Goal: Task Accomplishment & Management: Manage account settings

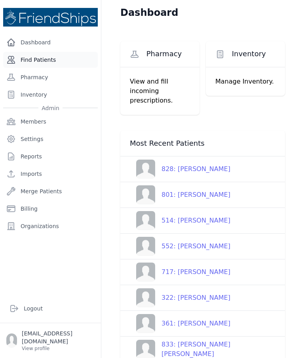
click at [53, 58] on link "Find Patients" at bounding box center [50, 60] width 95 height 16
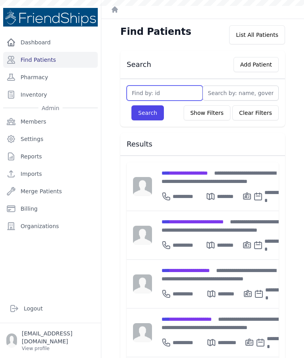
click at [165, 97] on input "text" at bounding box center [165, 93] width 76 height 15
type input "838"
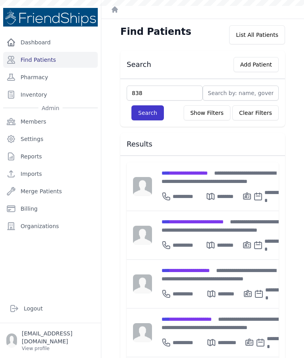
click at [148, 120] on button "Search" at bounding box center [148, 112] width 32 height 15
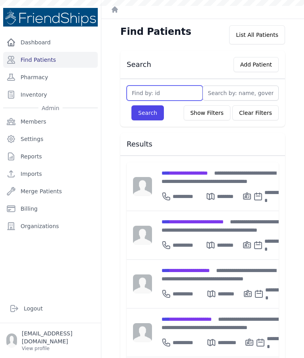
click at [173, 97] on input "text" at bounding box center [165, 93] width 76 height 15
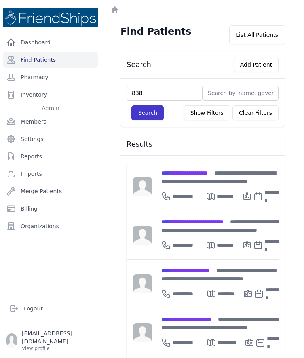
type input "838"
click at [149, 117] on button "Search" at bounding box center [148, 112] width 32 height 15
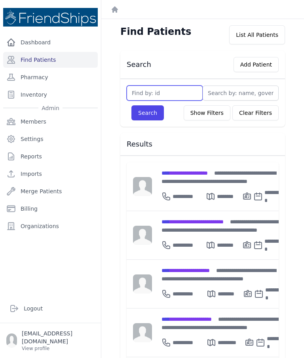
click at [164, 95] on input "text" at bounding box center [165, 93] width 76 height 15
type input "838"
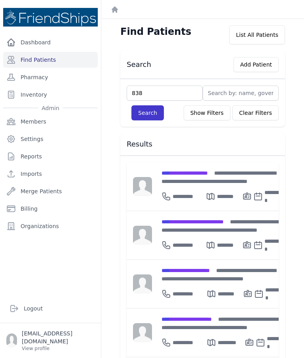
click at [149, 115] on button "Search" at bounding box center [148, 112] width 32 height 15
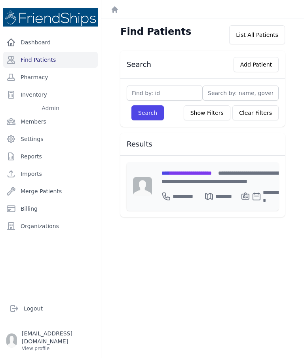
click at [191, 172] on span "**********" at bounding box center [187, 173] width 50 height 6
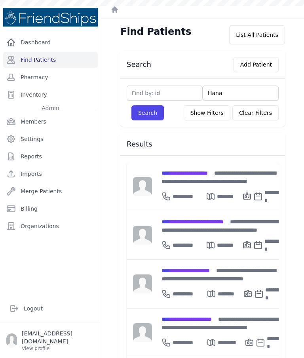
type input "Hanan"
click at [152, 114] on button "Search" at bounding box center [148, 112] width 32 height 15
click at [152, 115] on button "Search" at bounding box center [148, 112] width 32 height 15
click at [191, 229] on div "**********" at bounding box center [222, 225] width 121 height 17
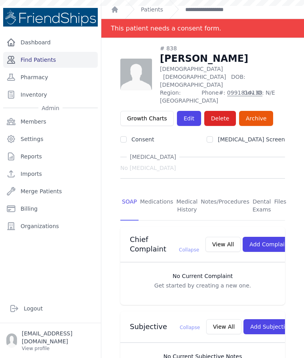
click at [37, 61] on link "Find Patients" at bounding box center [50, 60] width 95 height 16
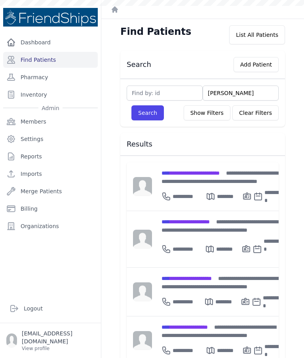
type input "Suleiman ghayyad"
type input "Suleiman Ghayyadh"
click at [143, 118] on button "Search" at bounding box center [148, 112] width 32 height 15
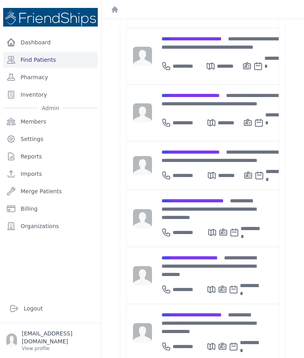
scroll to position [280, 0]
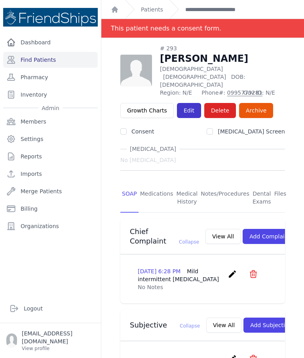
click at [185, 103] on link "Edit" at bounding box center [189, 110] width 24 height 15
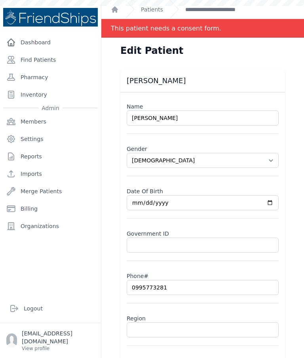
select select "[DEMOGRAPHIC_DATA]"
click at [182, 328] on input "text" at bounding box center [203, 329] width 152 height 15
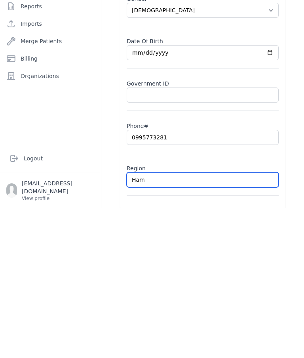
type input "Hama"
select select "male"
type input "Hamad"
select select "male"
type input "Hamadiya"
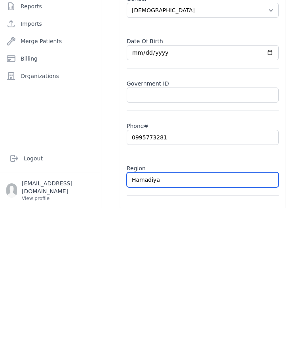
select select "male"
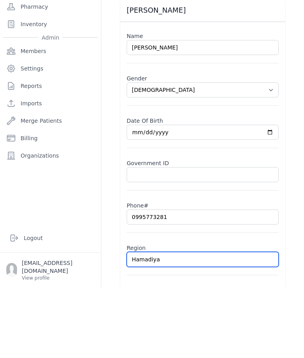
type input "Hamadiya"
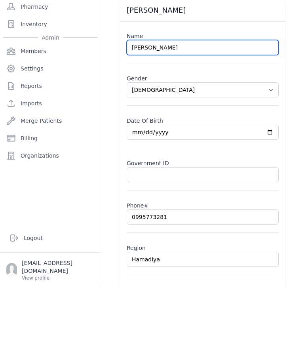
click at [227, 111] on input "Muhammad Suleiman Ghayyad" at bounding box center [203, 118] width 152 height 15
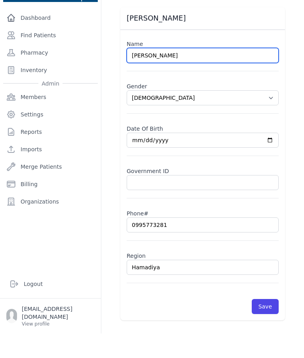
scroll to position [38, 0]
type input "[PERSON_NAME]"
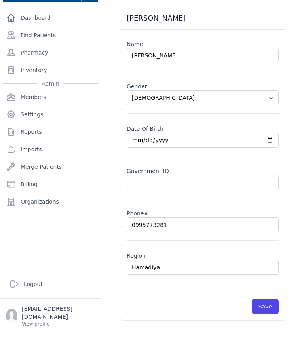
click at [293, 175] on div "Muhammad Suleiman Ghayyad Name Muhammad Suleiman Ghayyadh Gender Select Gender …" at bounding box center [203, 188] width 190 height 313
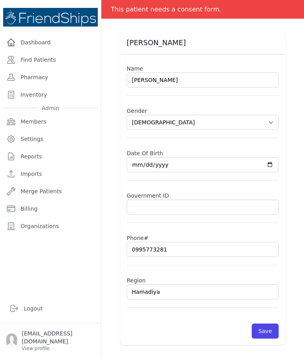
click at [292, 179] on div "Muhammad Suleiman Ghayyad Name Muhammad Suleiman Ghayyadh Gender Select Gender …" at bounding box center [203, 188] width 190 height 313
select select "male"
click at [269, 324] on button "Save" at bounding box center [265, 331] width 27 height 15
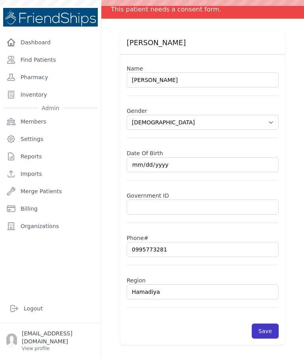
scroll to position [0, 0]
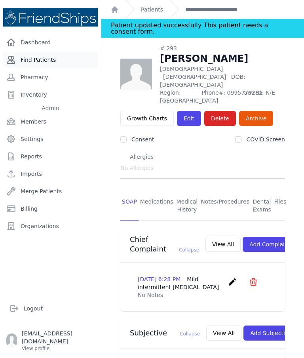
click at [47, 52] on link "Find Patients" at bounding box center [50, 60] width 95 height 16
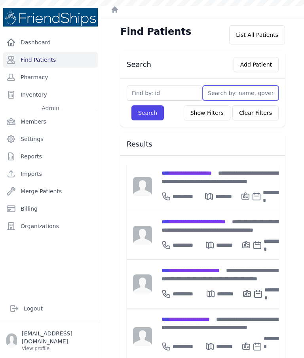
click at [232, 88] on input "text" at bounding box center [241, 93] width 76 height 15
type input "Juse"
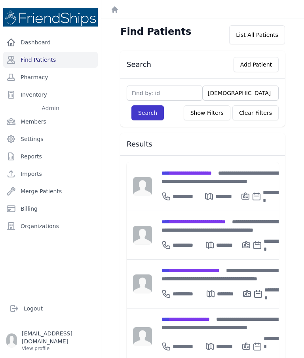
click at [149, 114] on button "Search" at bounding box center [148, 112] width 32 height 15
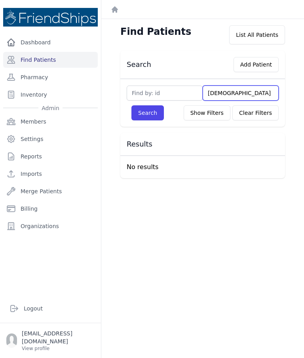
click at [240, 96] on input "Juse" at bounding box center [241, 93] width 76 height 15
type input "Jud"
type input "Jude"
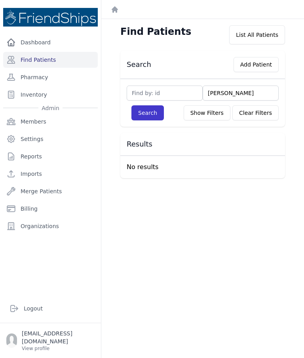
click at [148, 116] on button "Search" at bounding box center [148, 112] width 32 height 15
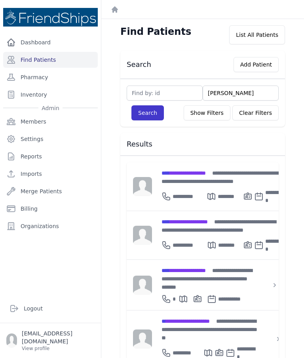
click at [152, 115] on button "Search" at bounding box center [148, 112] width 32 height 15
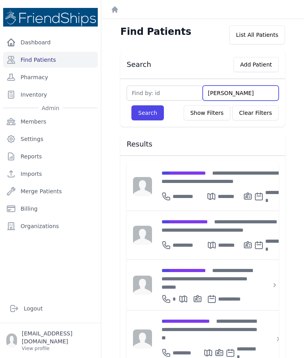
click at [233, 91] on input "Jude" at bounding box center [241, 93] width 76 height 15
type input "J"
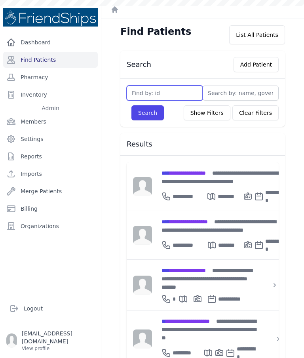
click at [160, 99] on input "text" at bounding box center [165, 93] width 76 height 15
type input "29"
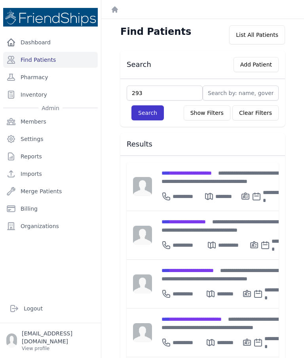
type input "293"
click at [141, 120] on button "Search" at bounding box center [148, 112] width 32 height 15
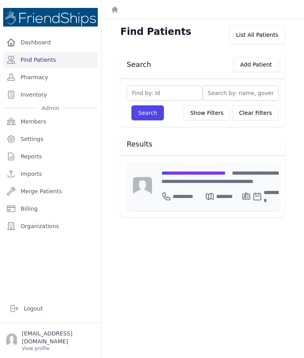
click at [187, 179] on span "**********" at bounding box center [222, 177] width 120 height 14
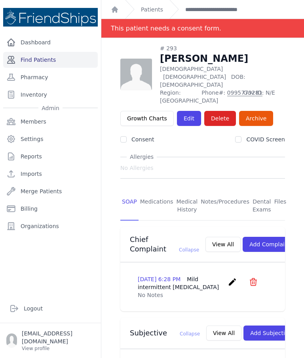
click at [46, 57] on link "Find Patients" at bounding box center [50, 60] width 95 height 16
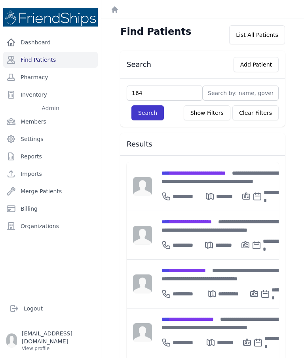
type input "164"
click at [139, 115] on button "Search" at bounding box center [148, 112] width 32 height 15
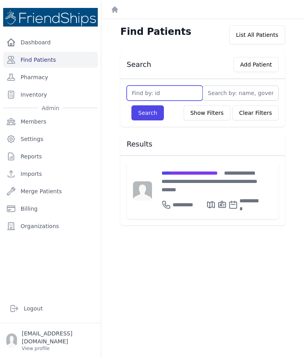
click at [159, 93] on input "text" at bounding box center [165, 93] width 76 height 15
type input "161"
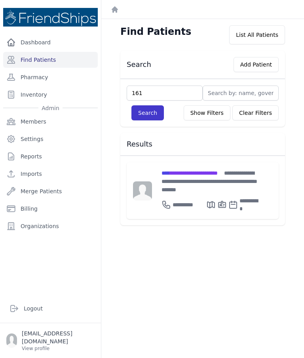
click at [150, 117] on button "Search" at bounding box center [148, 112] width 32 height 15
